Goal: Obtain resource: Download file/media

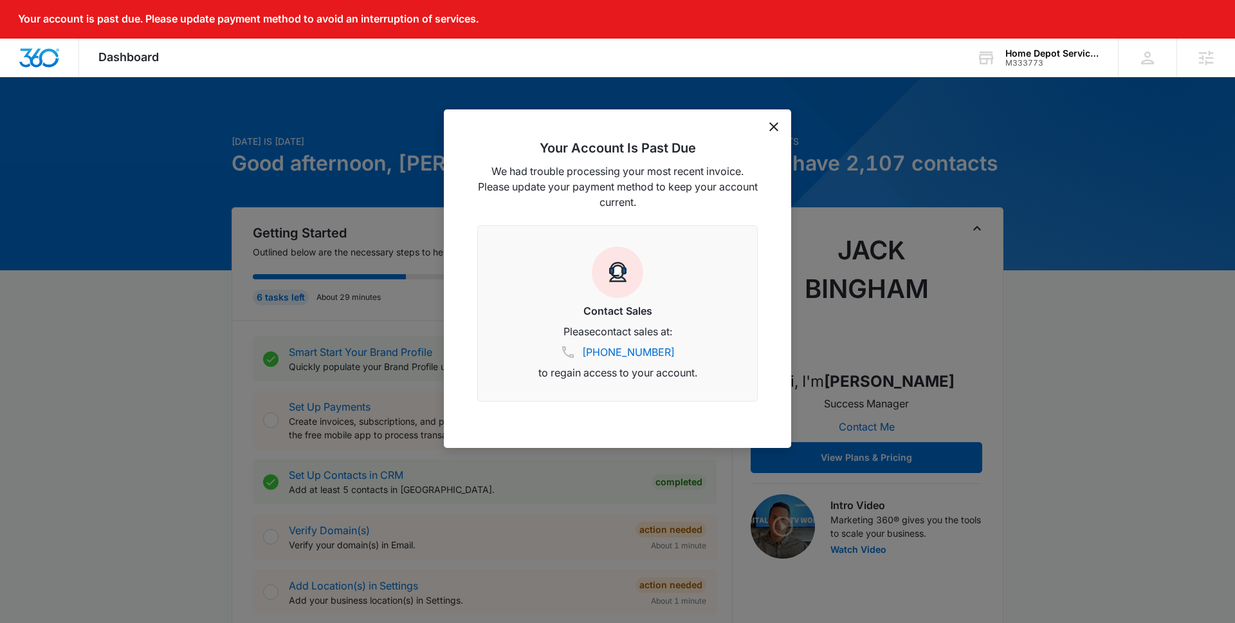
click at [777, 125] on icon "dismiss this dialog" at bounding box center [773, 126] width 9 height 9
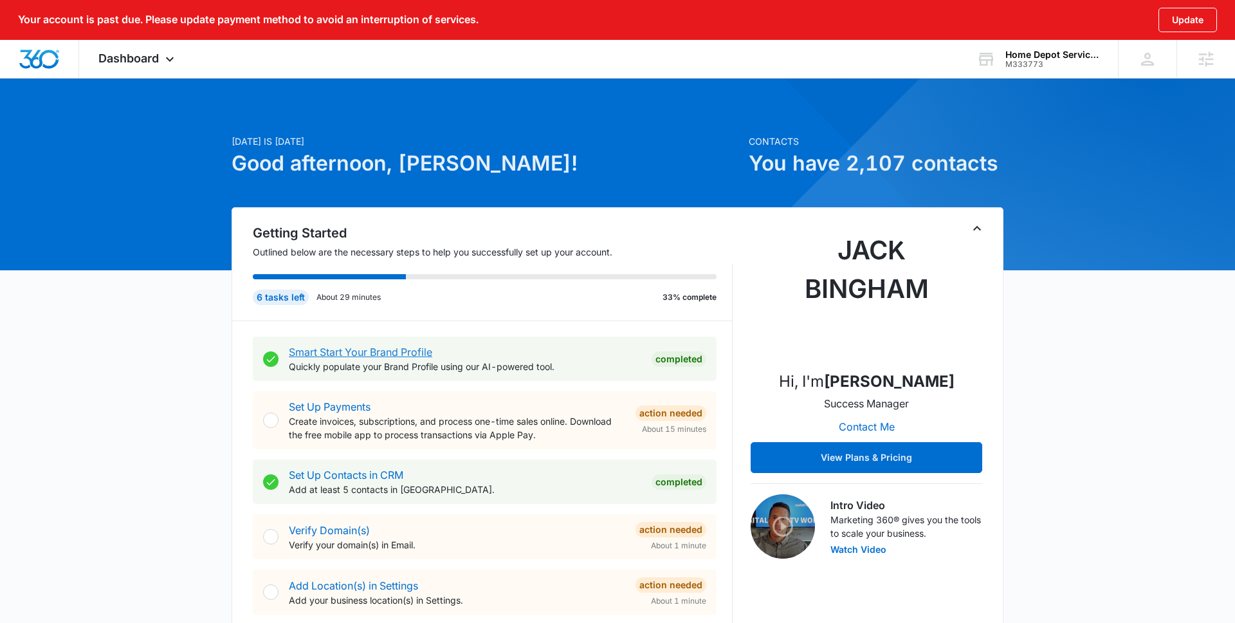
click at [329, 351] on link "Smart Start Your Brand Profile" at bounding box center [360, 351] width 143 height 13
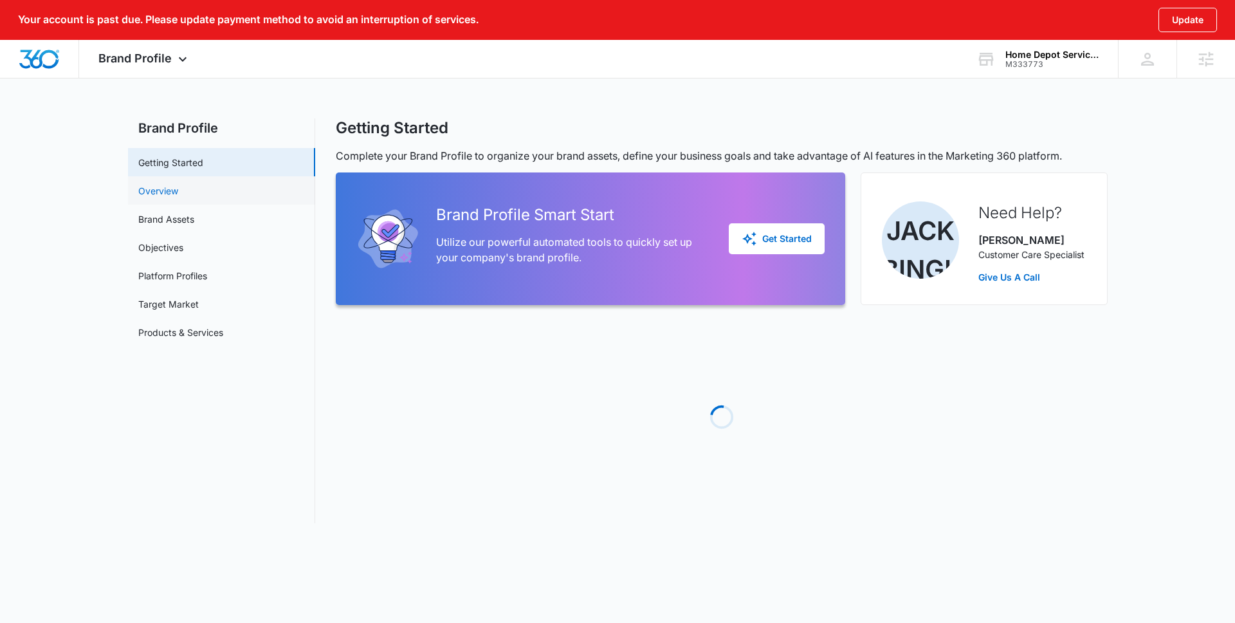
click at [178, 189] on link "Overview" at bounding box center [158, 191] width 40 height 14
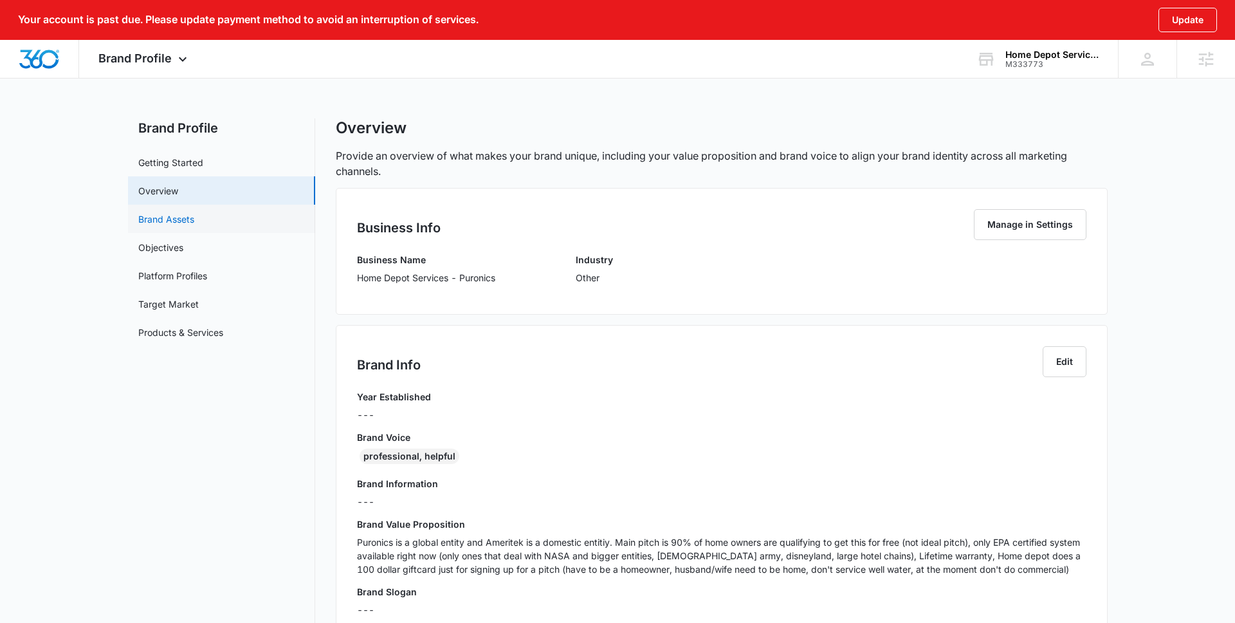
click at [176, 219] on link "Brand Assets" at bounding box center [166, 219] width 56 height 14
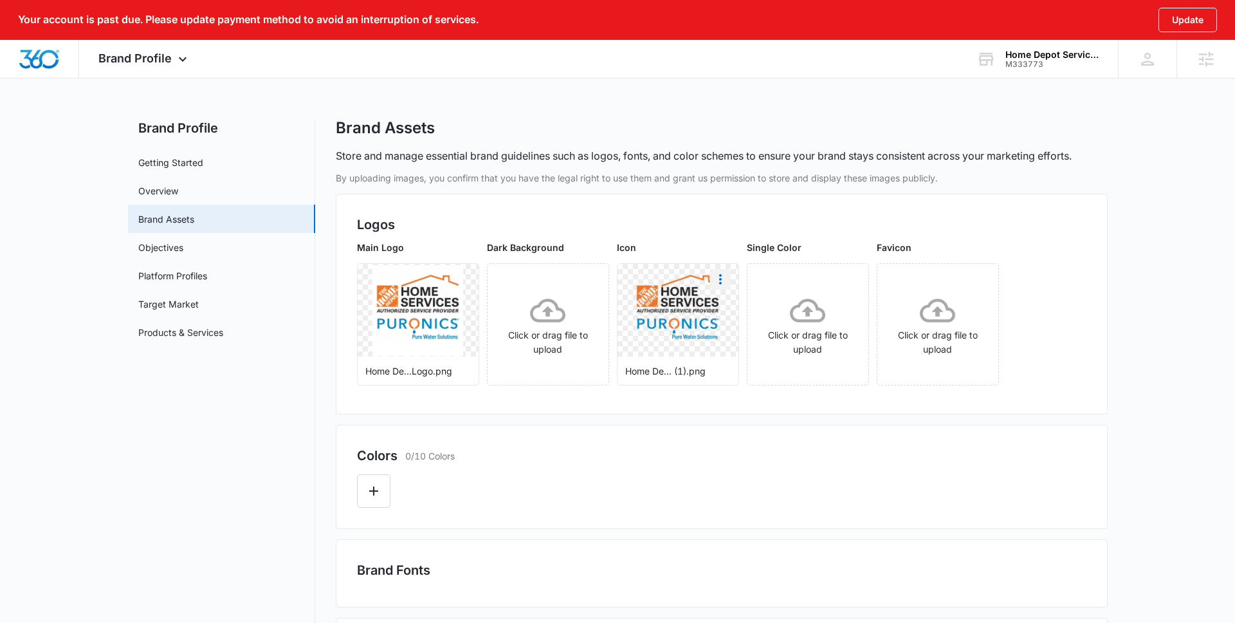
click at [720, 282] on icon "More" at bounding box center [720, 279] width 3 height 10
click at [732, 311] on div "Download" at bounding box center [747, 315] width 42 height 9
